Goal: Information Seeking & Learning: Learn about a topic

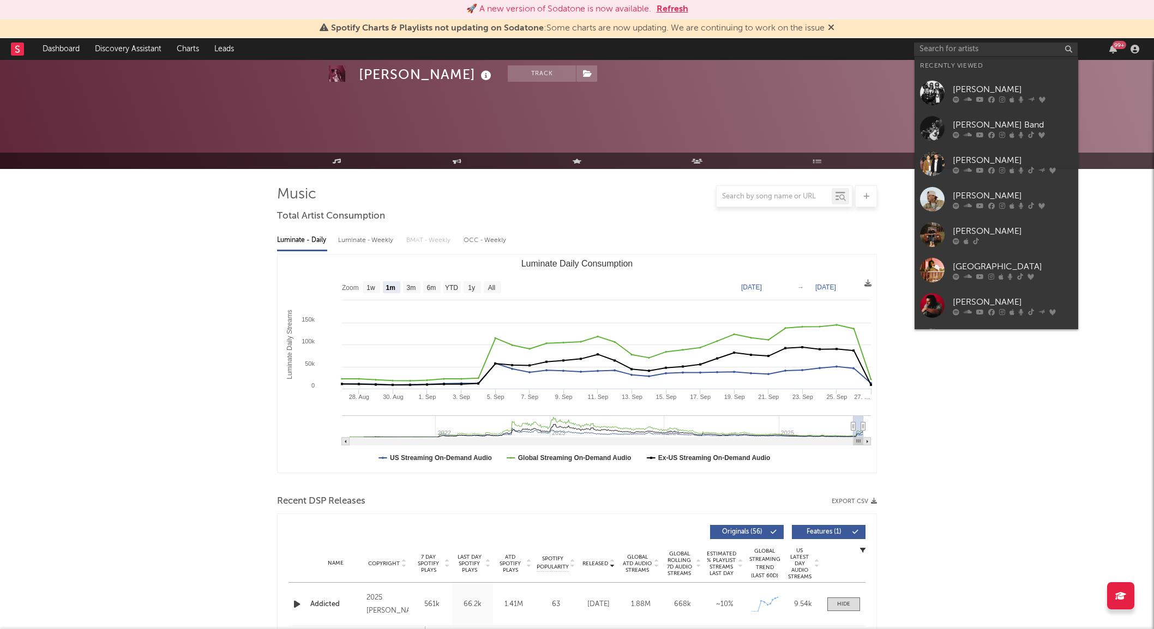
select select "1m"
select select "1w"
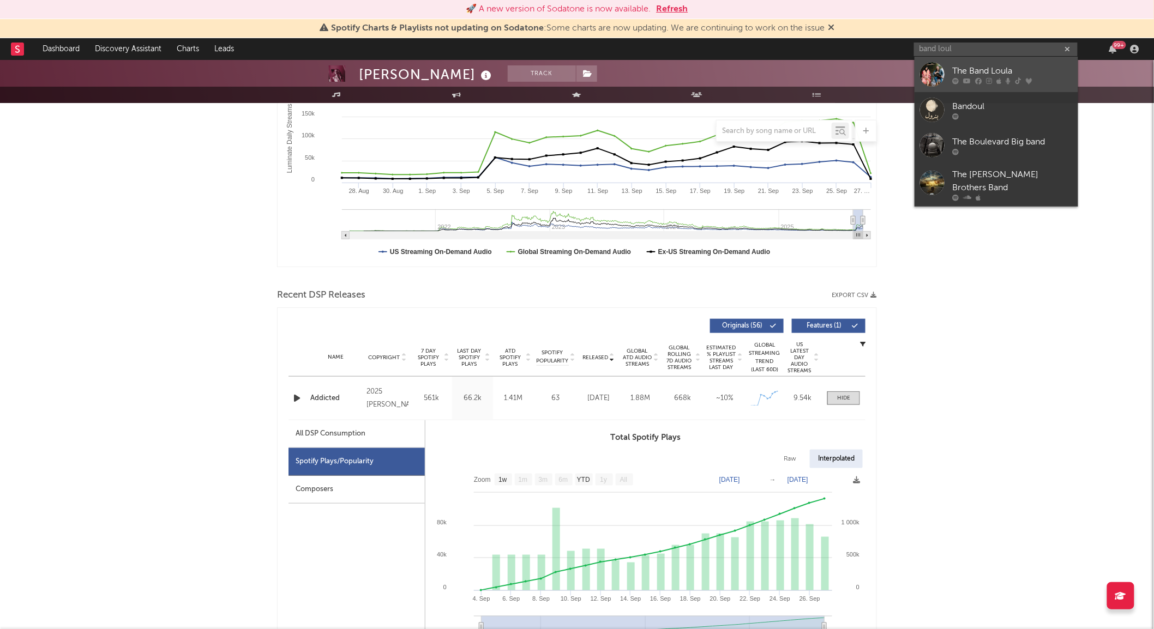
type input "band loul"
click at [937, 69] on div at bounding box center [932, 74] width 25 height 25
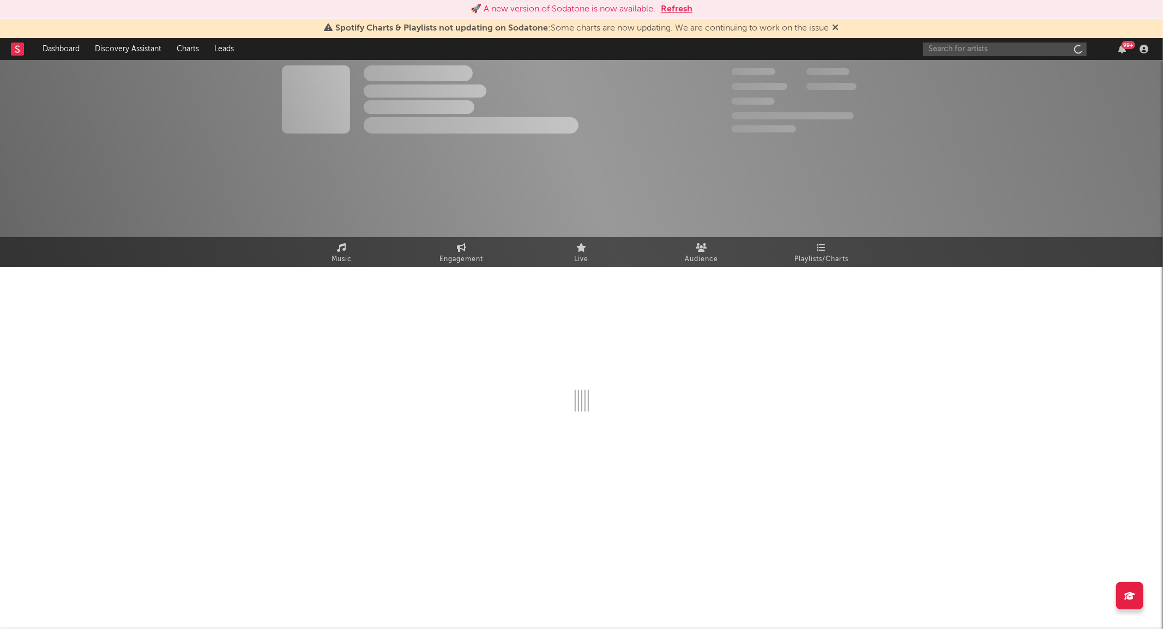
click at [821, 160] on div "The Artist Name Unknown Location | Shoegaze Edit Track Benchmark Summary 300,00…" at bounding box center [581, 163] width 1163 height 207
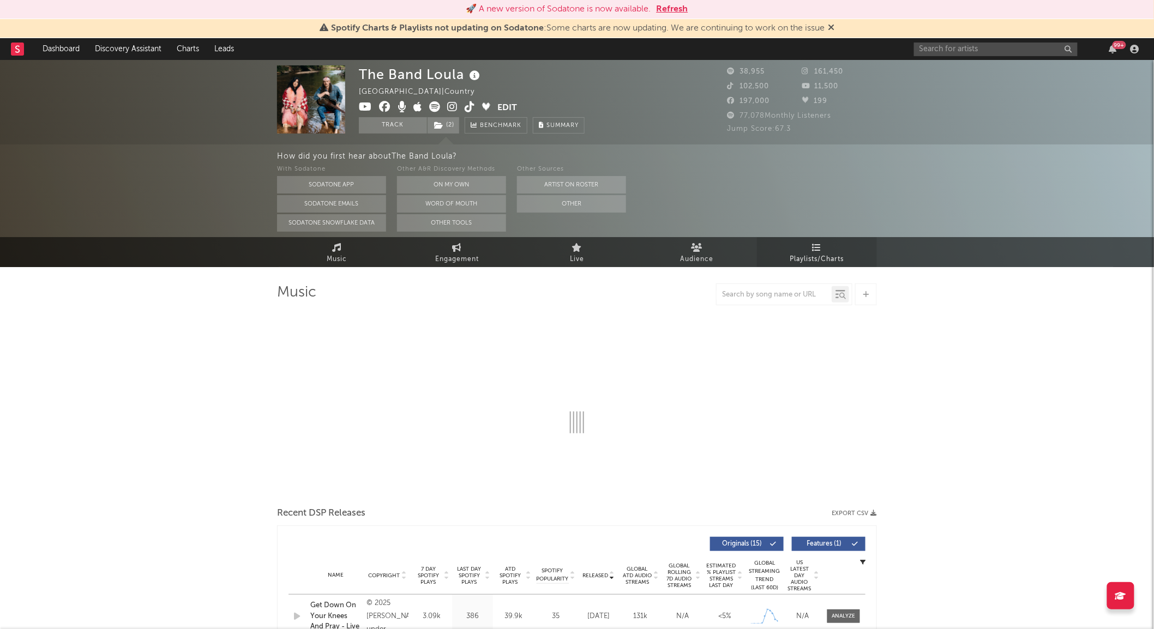
click at [832, 250] on link "Playlists/Charts" at bounding box center [817, 252] width 120 height 30
select select "6m"
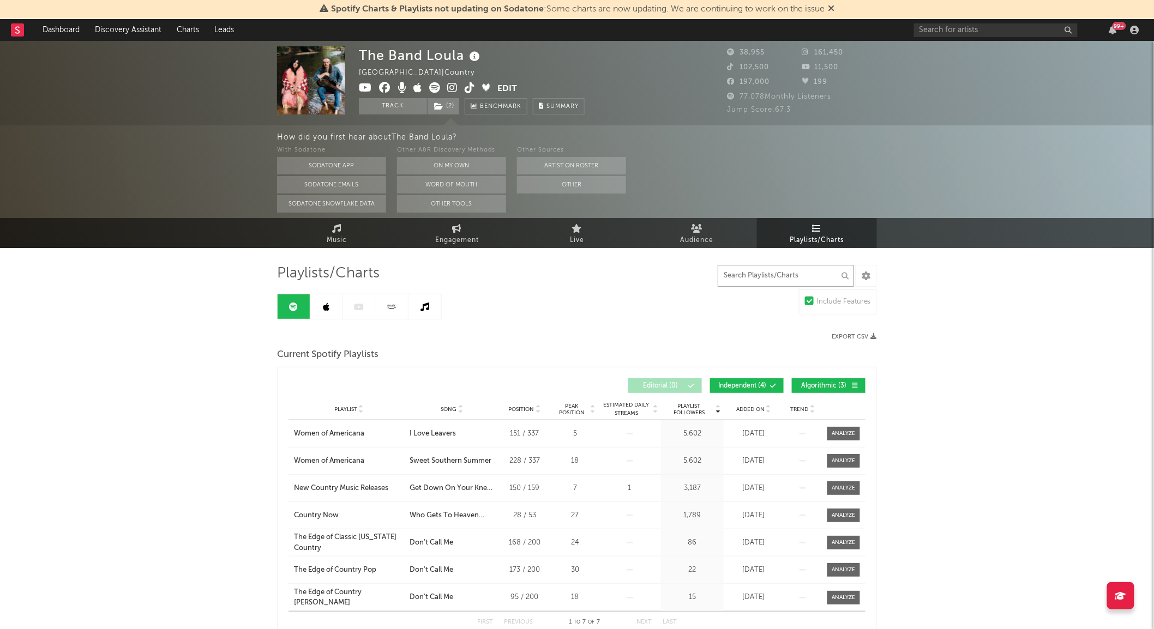
click at [800, 269] on input "text" at bounding box center [786, 276] width 136 height 22
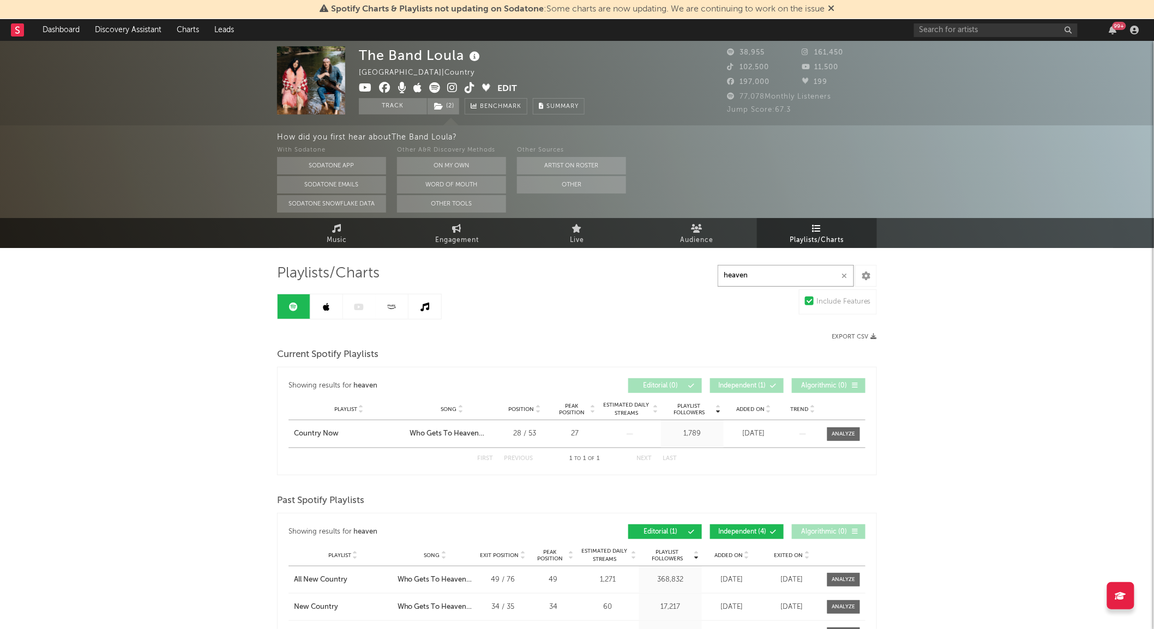
type input "heaven"
click at [845, 433] on div at bounding box center [843, 434] width 23 height 8
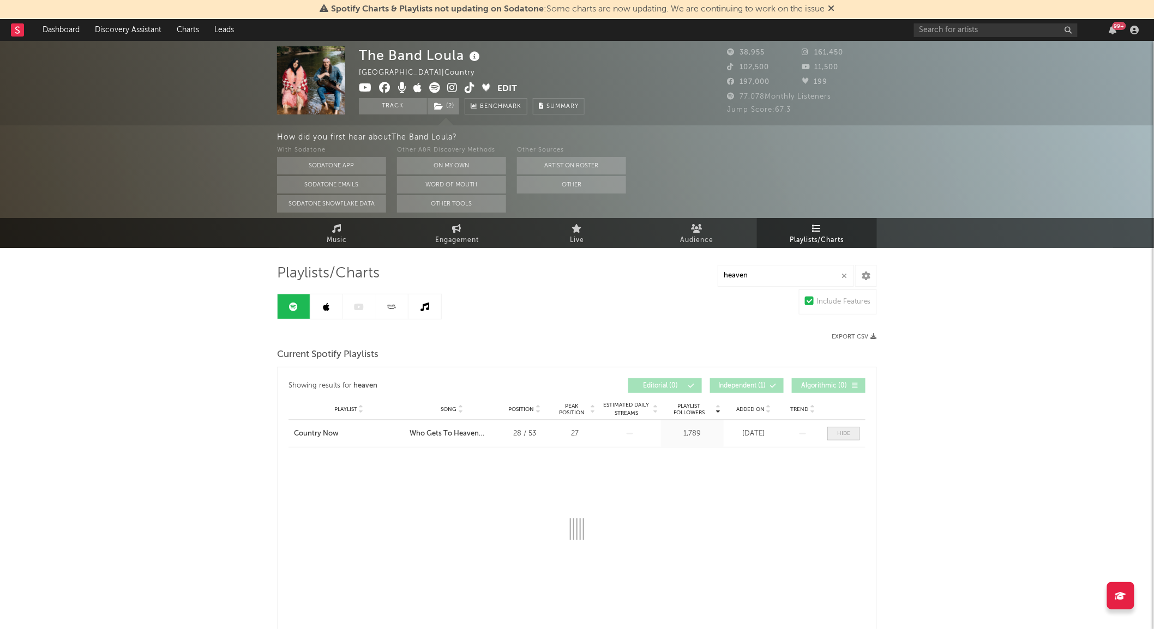
select select "1w"
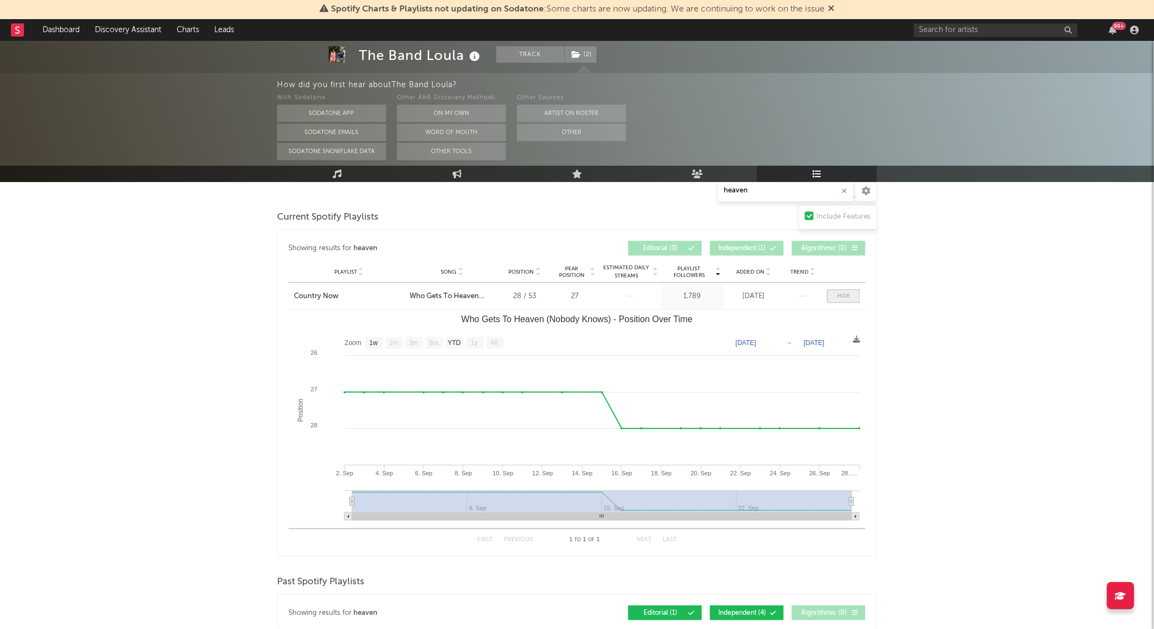
scroll to position [139, 0]
click at [841, 288] on span at bounding box center [843, 295] width 33 height 14
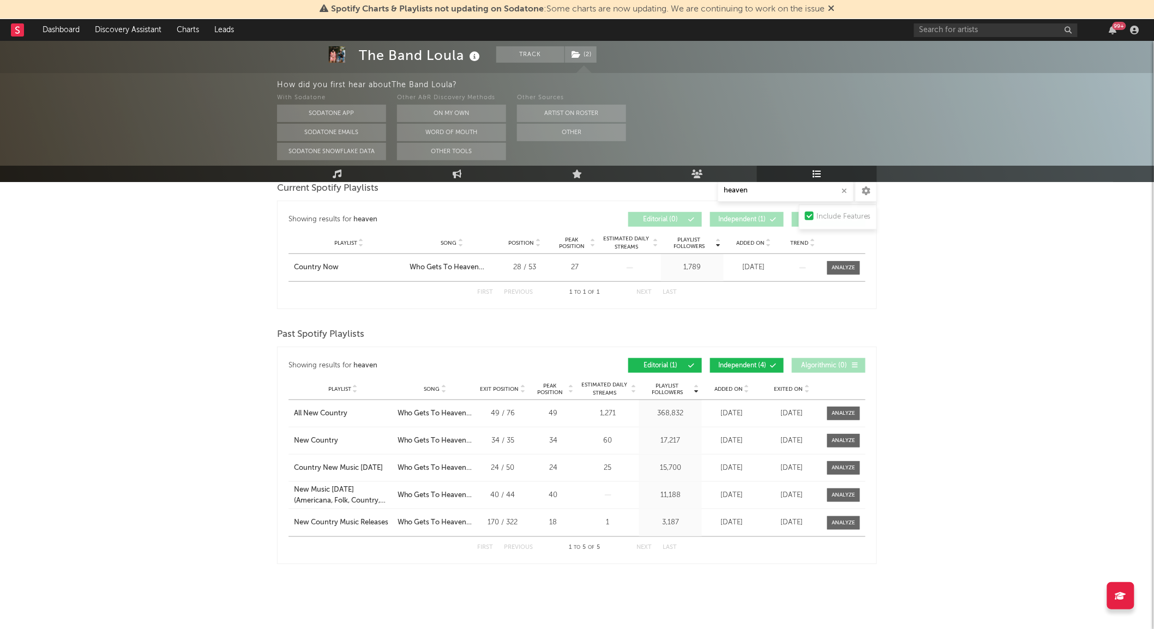
scroll to position [0, 0]
